Goal: Task Accomplishment & Management: Use online tool/utility

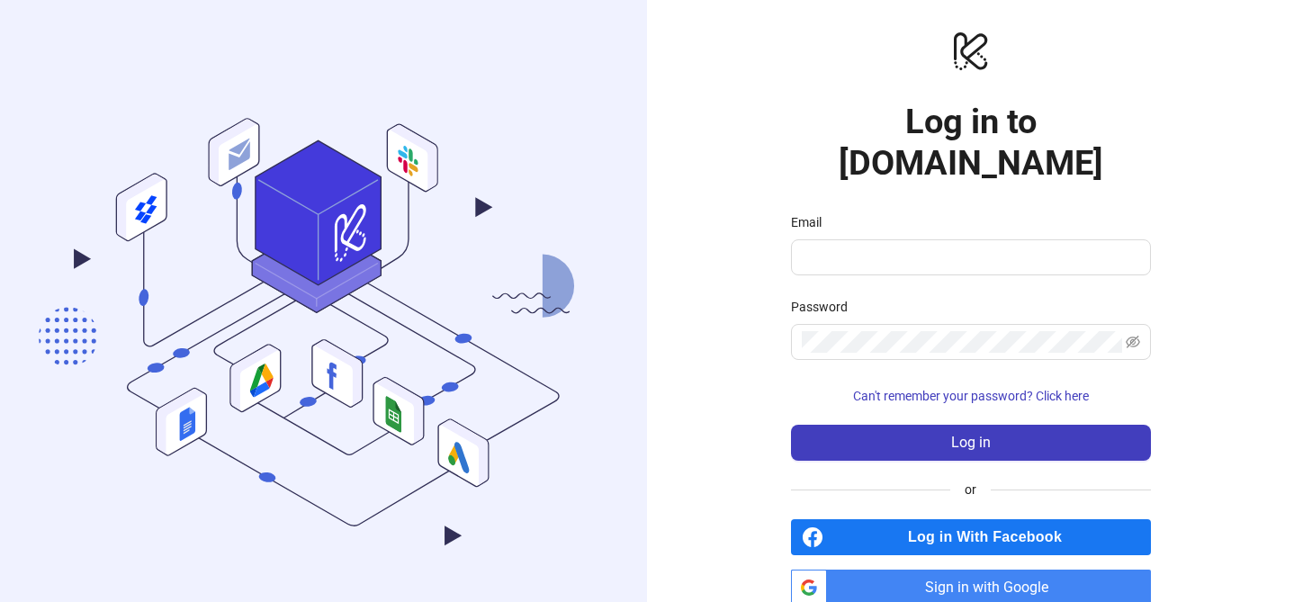
click at [1085, 49] on icon "logo/logo-mobile" at bounding box center [971, 50] width 360 height 43
click at [810, 239] on span at bounding box center [971, 257] width 360 height 36
click at [818, 247] on input "Email" at bounding box center [969, 258] width 335 height 22
type input "**********"
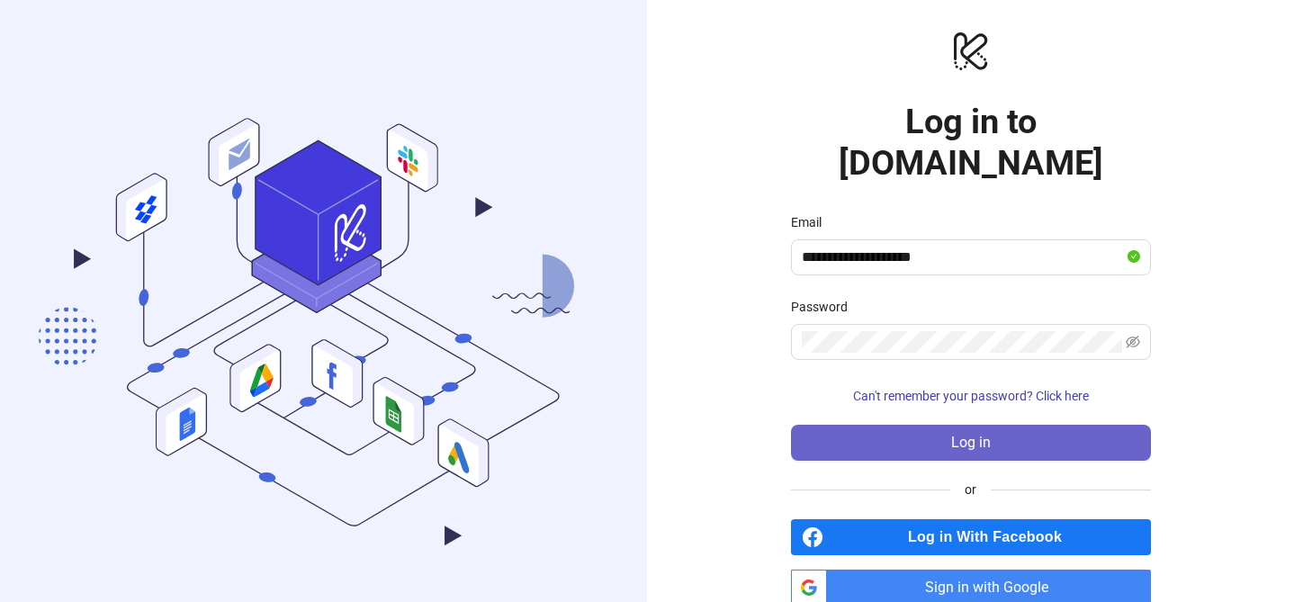
click at [877, 425] on button "Log in" at bounding box center [971, 443] width 360 height 36
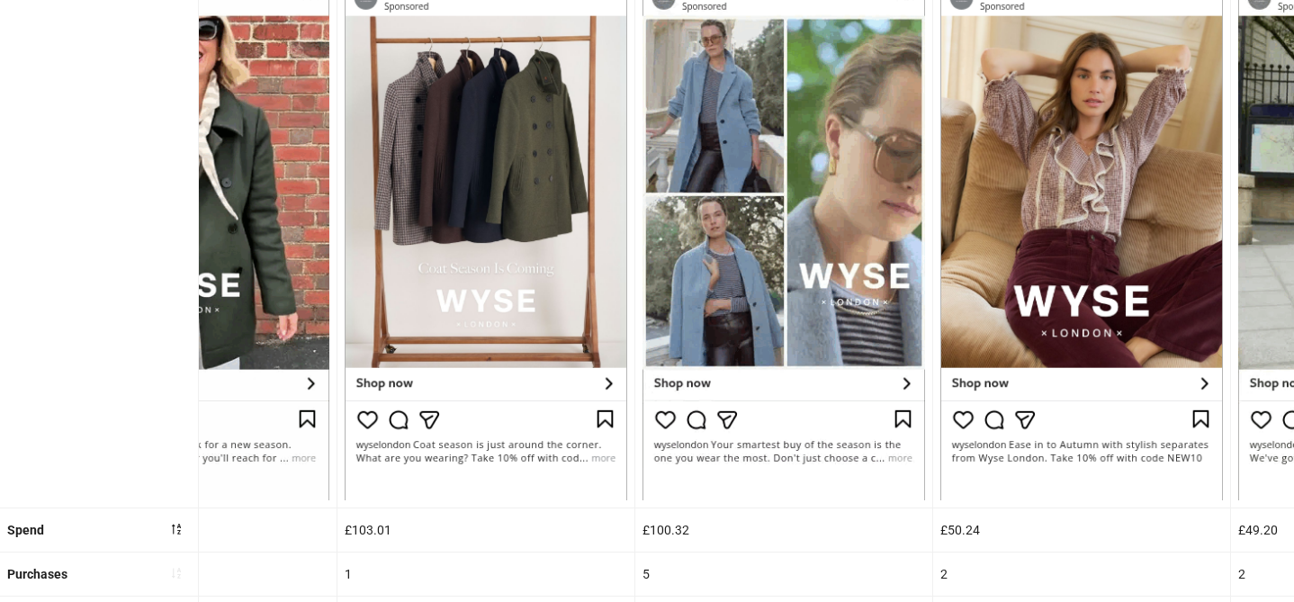
scroll to position [391, 0]
